Goal: Navigation & Orientation: Find specific page/section

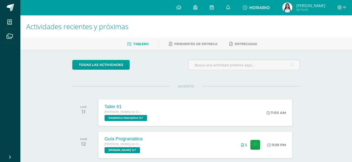
scroll to position [50, 0]
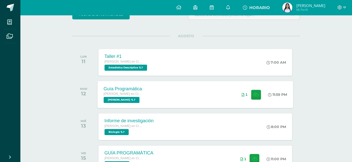
click at [174, 95] on div "Guía Programática [PERSON_NAME] en Ciencias y Letras [PERSON_NAME] '5.1' 11:59 …" at bounding box center [195, 94] width 196 height 27
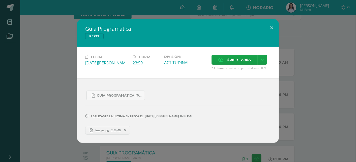
click at [312, 38] on div "Guía Programática [PERSON_NAME] Fecha: [DATE][PERSON_NAME] Hora: 23:59 División…" at bounding box center [178, 81] width 352 height 124
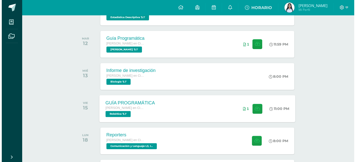
scroll to position [126, 0]
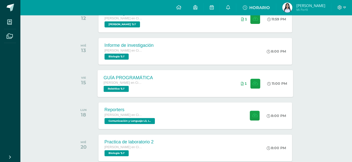
click at [226, 85] on div "GUÍA PROGRAMÁTICA [PERSON_NAME] en Ciencias y Letras Robótica '5.1' 11:00 PM 1 …" at bounding box center [195, 83] width 196 height 27
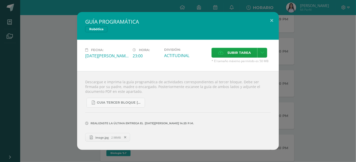
drag, startPoint x: 355, startPoint y: 43, endPoint x: 351, endPoint y: 46, distance: 5.2
click at [355, 44] on div "GUÍA PROGRAMÁTICA Robótica Fecha: [DATE][PERSON_NAME] Hora: 23:00 División: Sub…" at bounding box center [178, 81] width 356 height 162
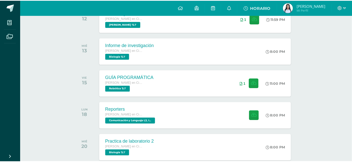
scroll to position [151, 0]
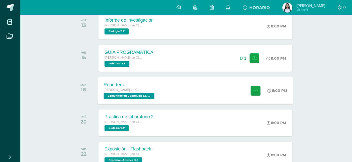
click at [172, 88] on div "Reporters [PERSON_NAME] en Ciencias y Letras Comunicación y Lenguaje L3, Inglés…" at bounding box center [195, 90] width 196 height 27
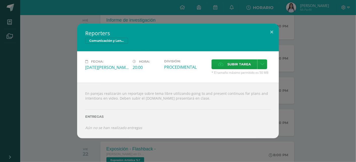
click at [354, 69] on div "Reporters Comunicación y Lenguaje L3, Inglés 5 Fecha: [DATE][PERSON_NAME] Hora:…" at bounding box center [178, 81] width 356 height 162
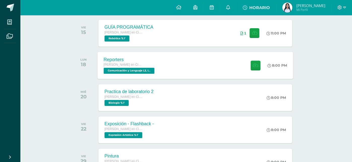
scroll to position [252, 0]
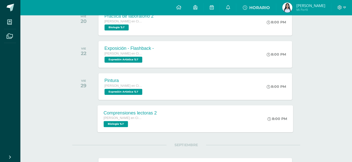
click at [184, 111] on div "Comprensiones lectoras 2 [PERSON_NAME] en Ciencias y Letras Biología '5.1' 8:00…" at bounding box center [195, 118] width 196 height 27
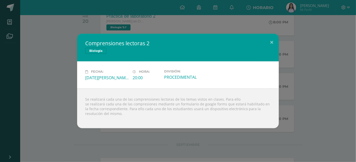
drag, startPoint x: 231, startPoint y: 3, endPoint x: 302, endPoint y: 91, distance: 113.5
click at [302, 91] on div "Comprensiones lectoras 2 Biología Fecha: [DATE][PERSON_NAME] Hora: 20:00 Divisi…" at bounding box center [178, 81] width 352 height 94
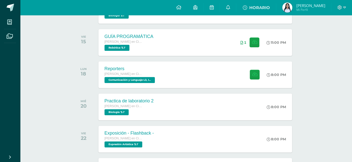
scroll to position [309, 0]
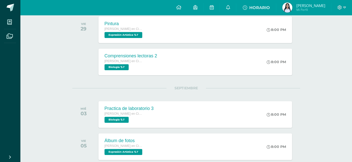
drag, startPoint x: 190, startPoint y: 90, endPoint x: 50, endPoint y: 115, distance: 141.5
click at [50, 115] on div "Actividades recientes y próximas Tablero Pendientes de entrega Entregadas todas…" at bounding box center [186, 70] width 332 height 729
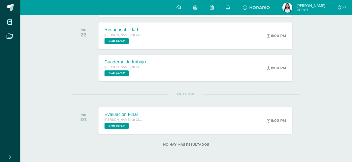
scroll to position [480, 0]
